Goal: Task Accomplishment & Management: Manage account settings

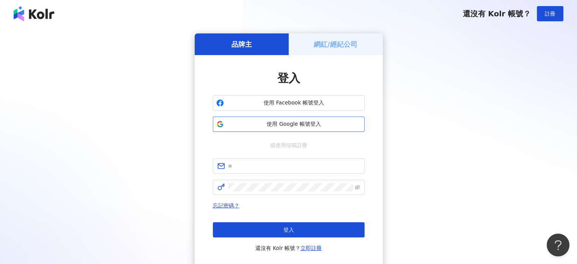
click at [319, 121] on span "使用 Google 帳號登入" at bounding box center [294, 124] width 134 height 8
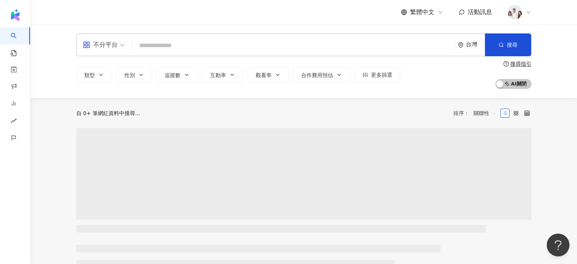
click at [517, 18] on img at bounding box center [515, 12] width 14 height 14
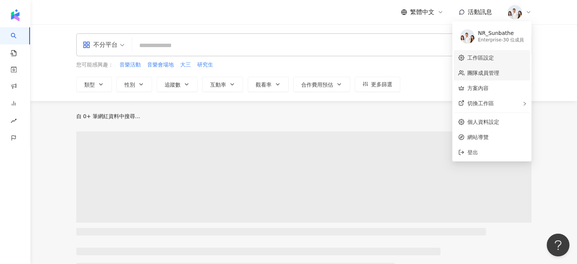
click at [499, 70] on link "團隊成員管理" at bounding box center [484, 73] width 32 height 6
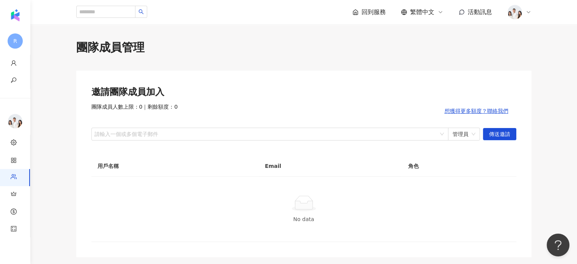
click at [527, 15] on icon at bounding box center [529, 12] width 6 height 6
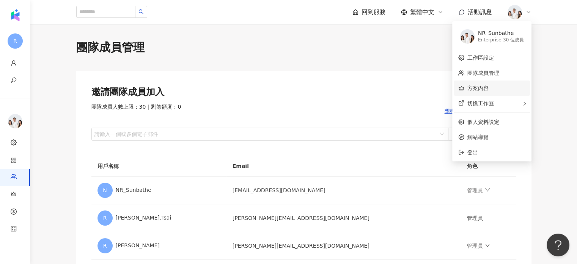
click at [489, 85] on link "方案內容" at bounding box center [478, 88] width 21 height 6
